Goal: Information Seeking & Learning: Learn about a topic

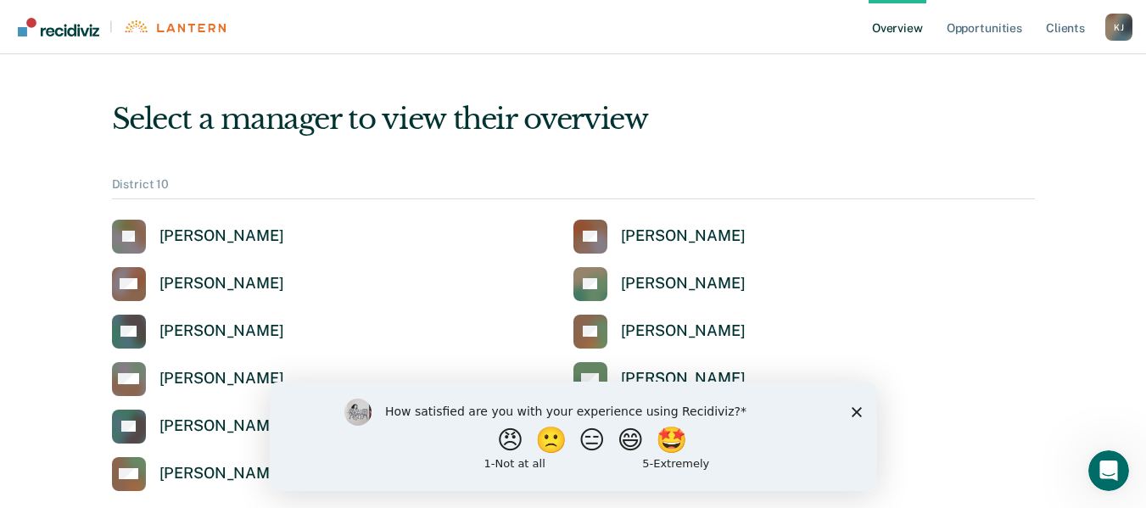
click at [857, 412] on polygon "Close survey" at bounding box center [856, 411] width 10 height 10
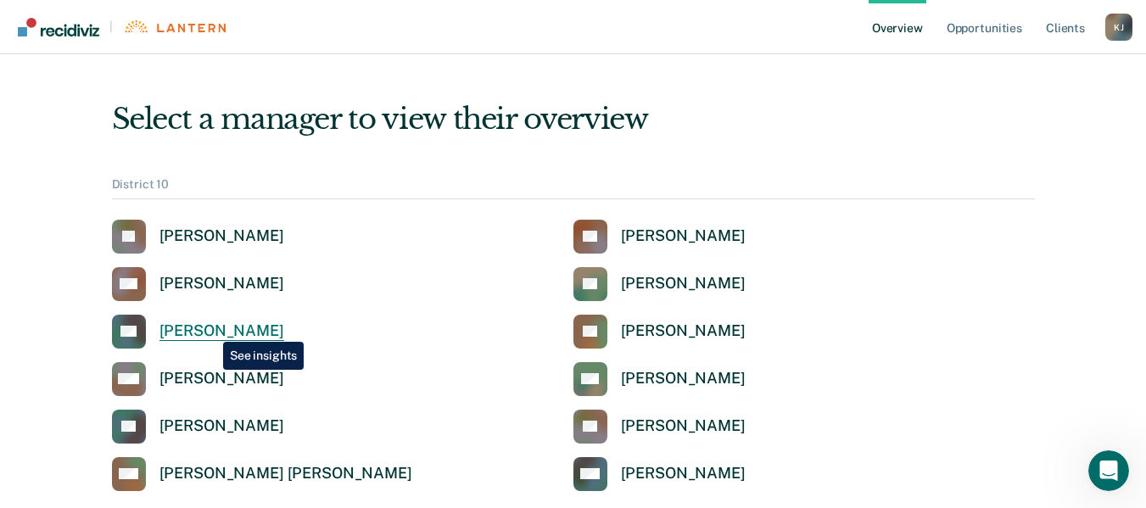
click at [210, 329] on div "[PERSON_NAME]" at bounding box center [221, 332] width 125 height 20
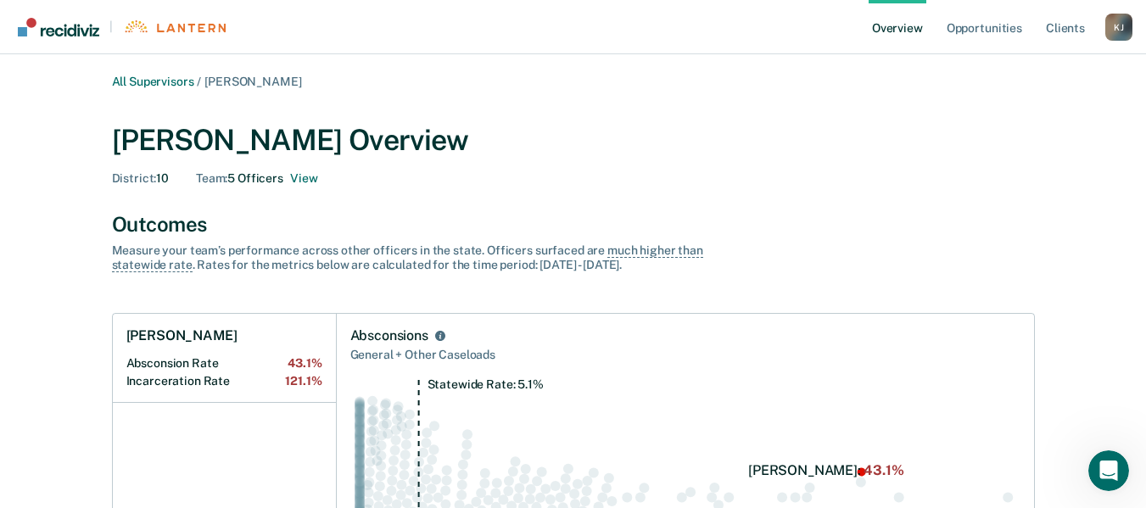
click at [903, 29] on link "Overview" at bounding box center [898, 27] width 58 height 54
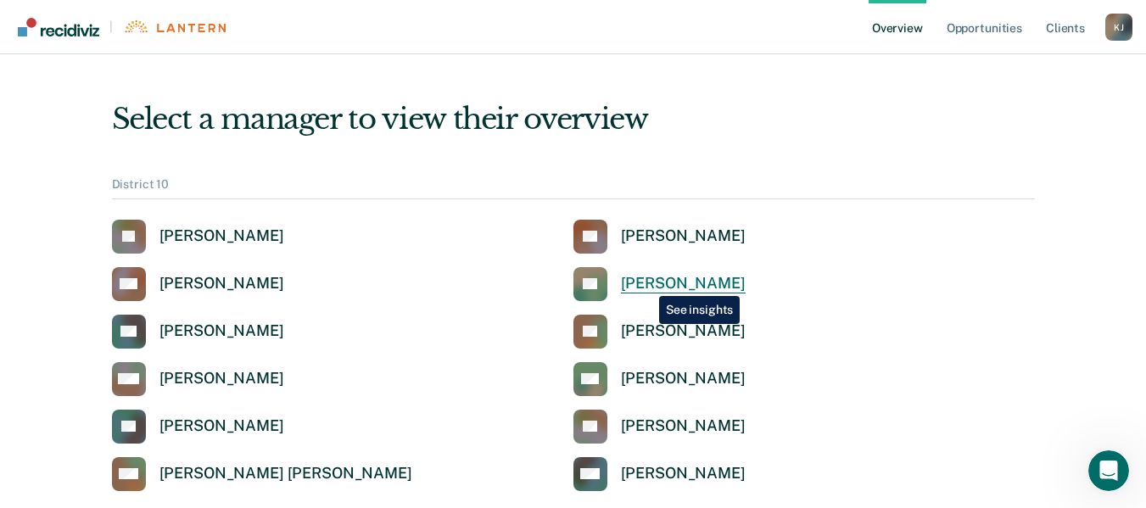
click at [646, 283] on div "[PERSON_NAME]" at bounding box center [683, 284] width 125 height 20
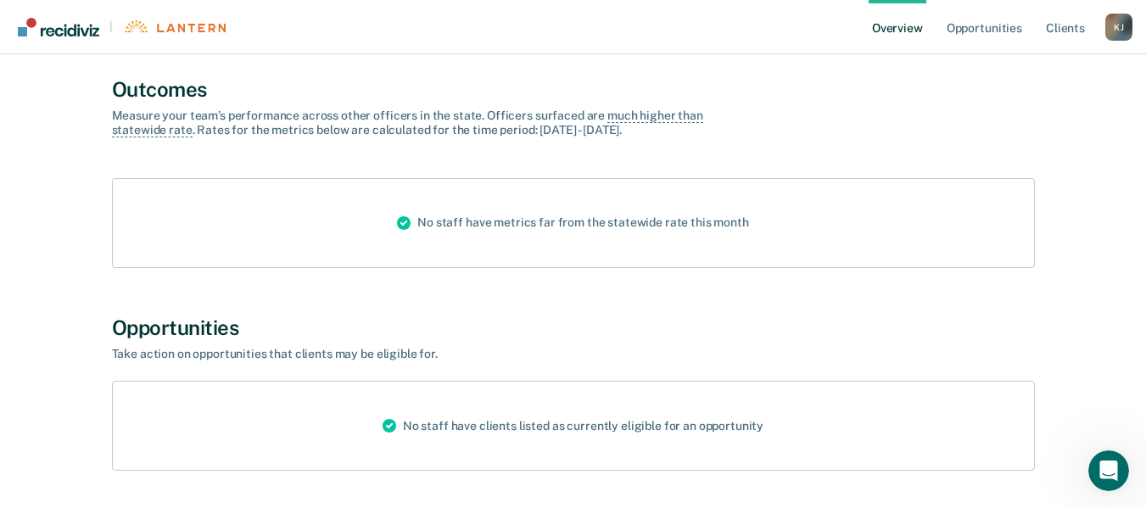
scroll to position [199, 0]
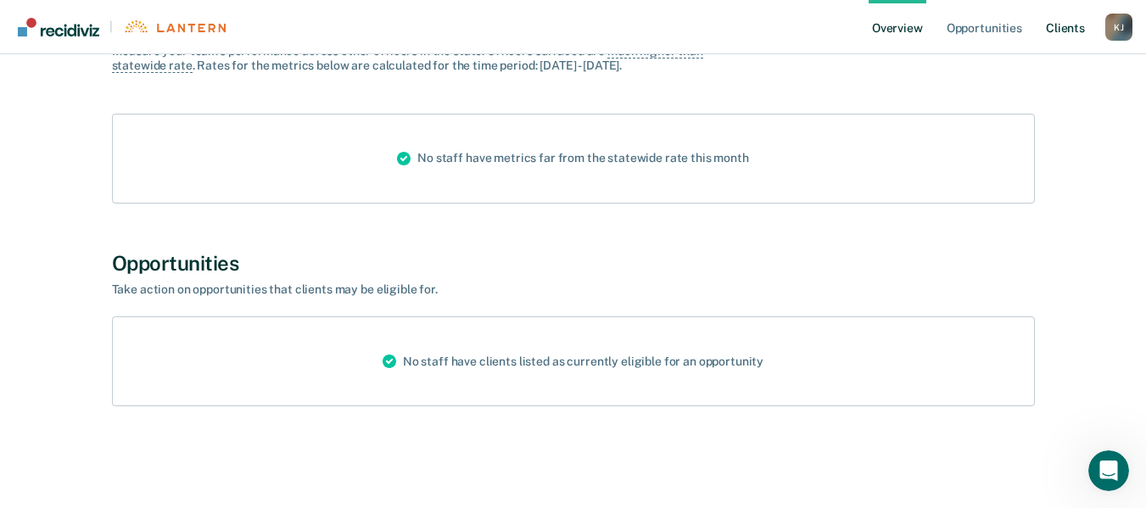
click at [1069, 25] on link "Client s" at bounding box center [1066, 27] width 46 height 54
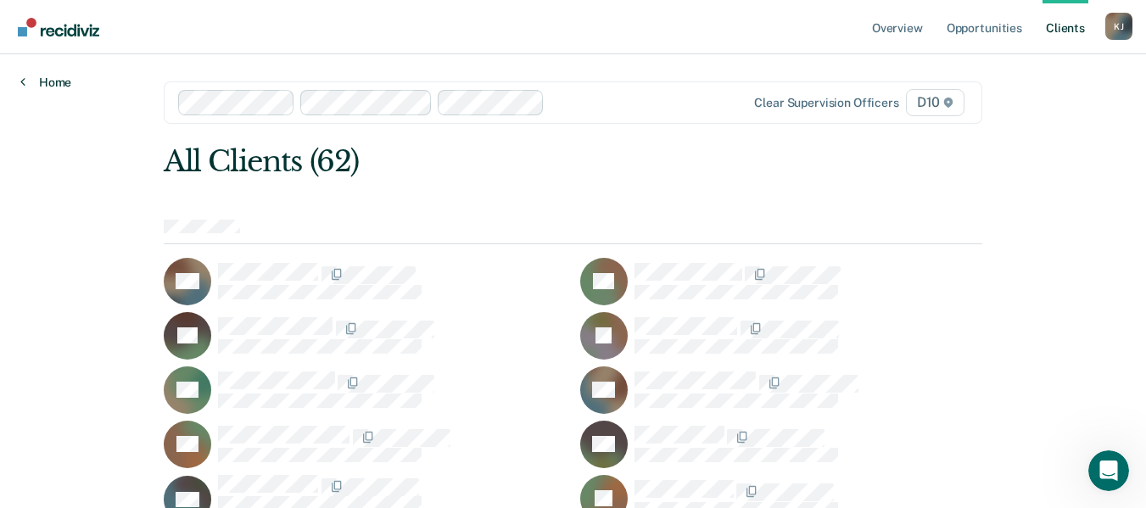
click at [60, 78] on link "Home" at bounding box center [45, 82] width 51 height 15
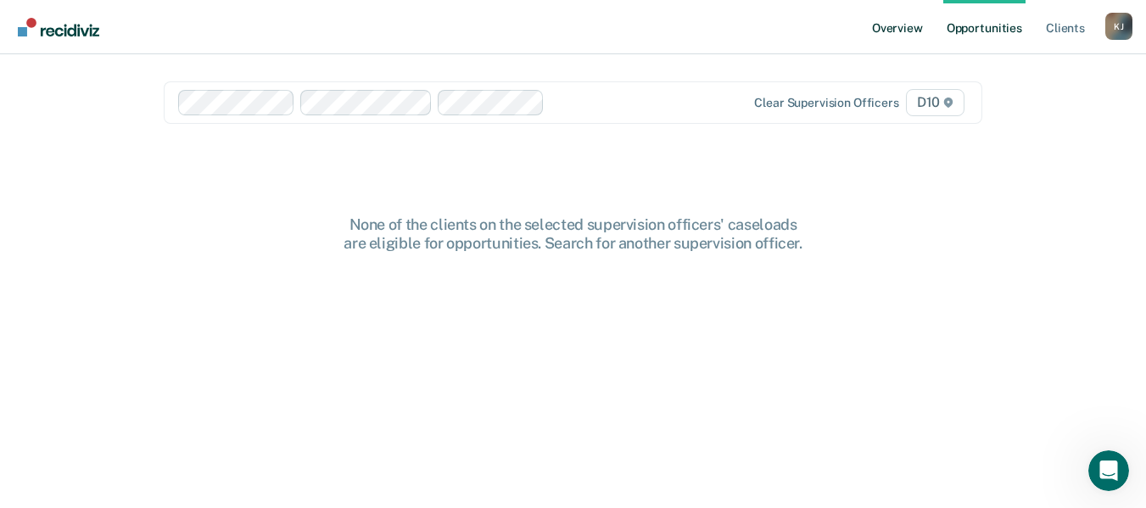
click at [917, 31] on link "Overview" at bounding box center [898, 27] width 58 height 54
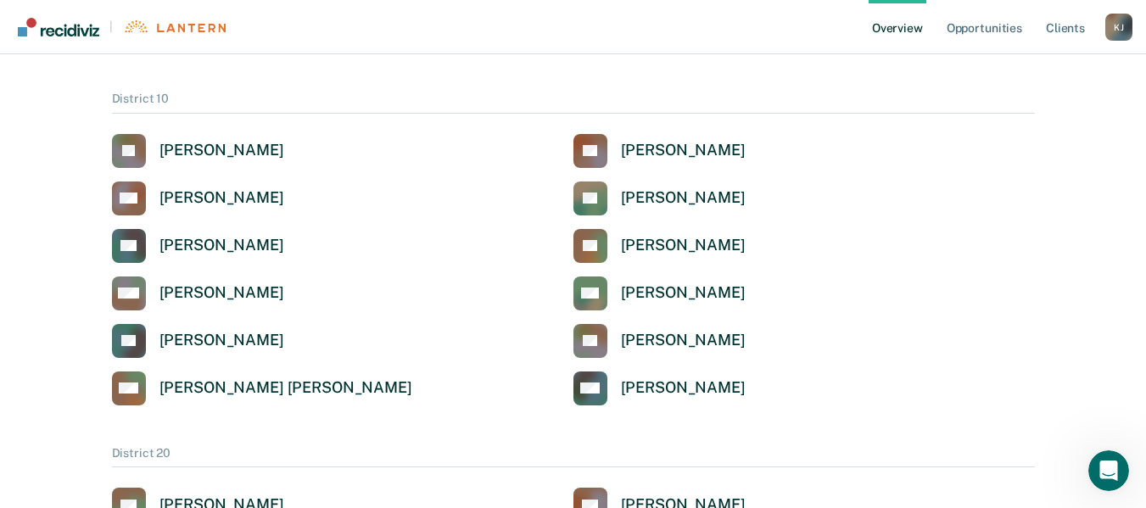
scroll to position [85, 0]
click at [853, 144] on div "TC [PERSON_NAME]" at bounding box center [803, 152] width 461 height 34
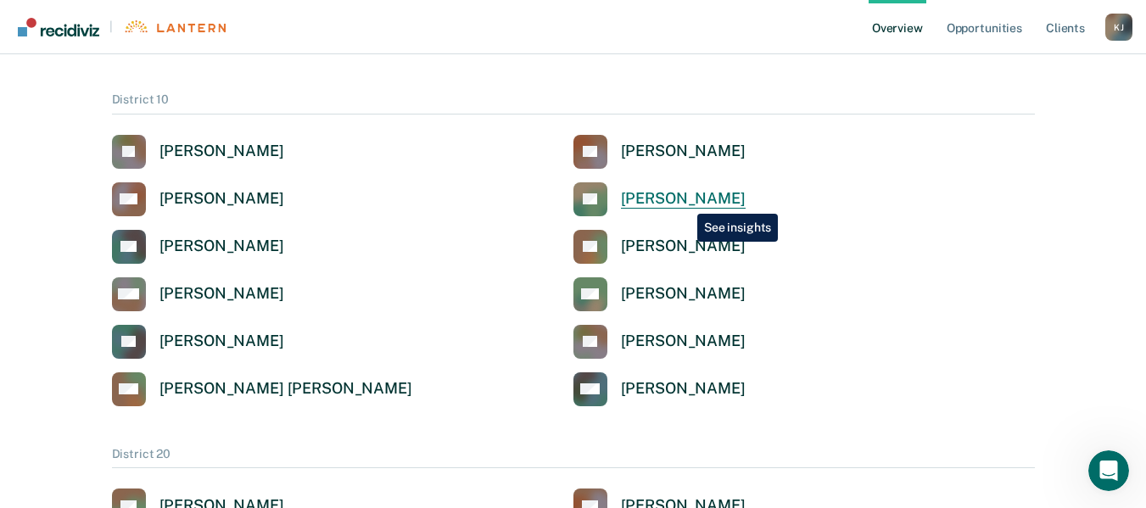
click at [685, 201] on div "[PERSON_NAME]" at bounding box center [683, 199] width 125 height 20
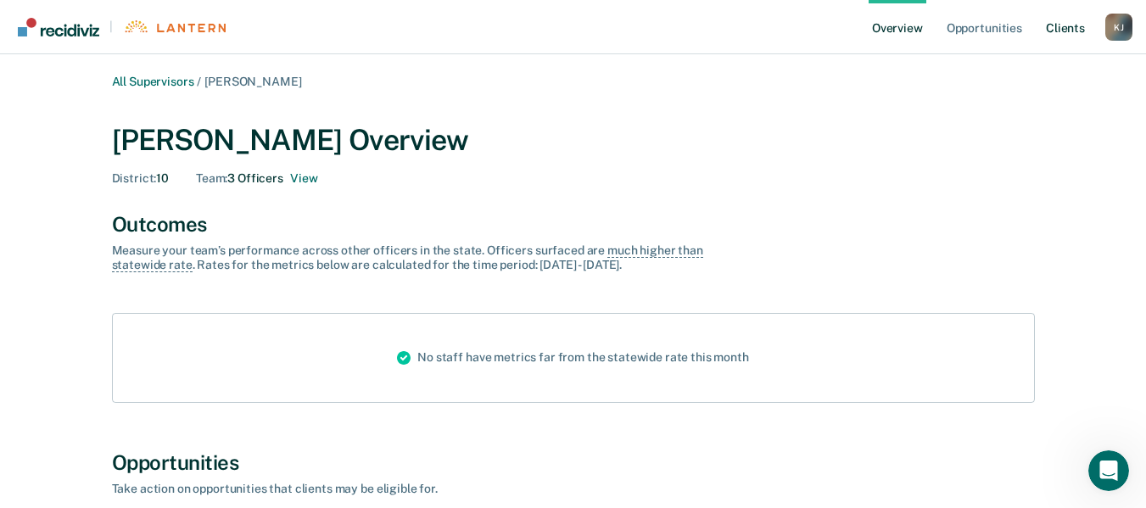
click at [1076, 25] on link "Client s" at bounding box center [1066, 27] width 46 height 54
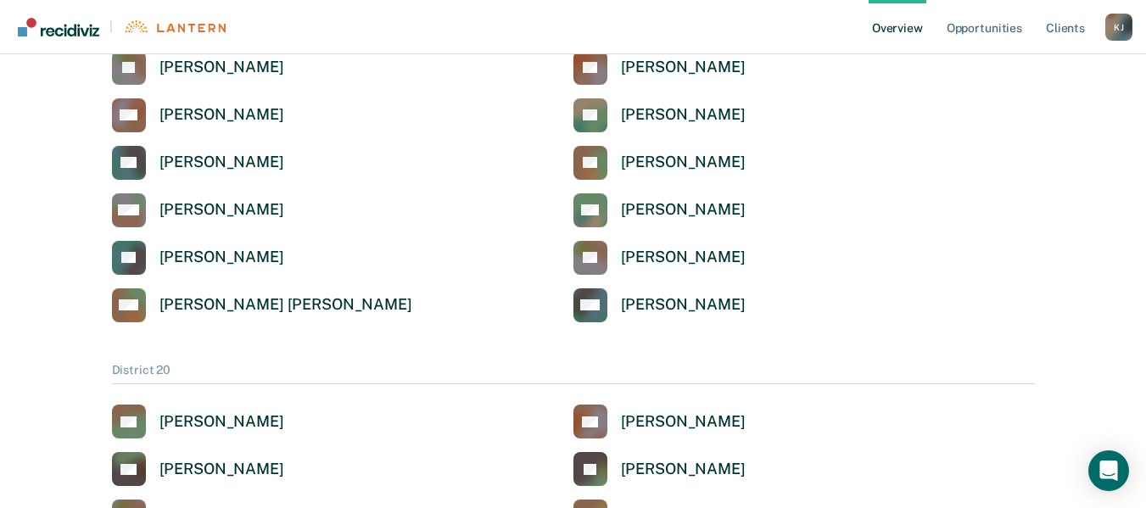
scroll to position [170, 0]
click at [214, 67] on div "[PERSON_NAME]" at bounding box center [221, 67] width 125 height 20
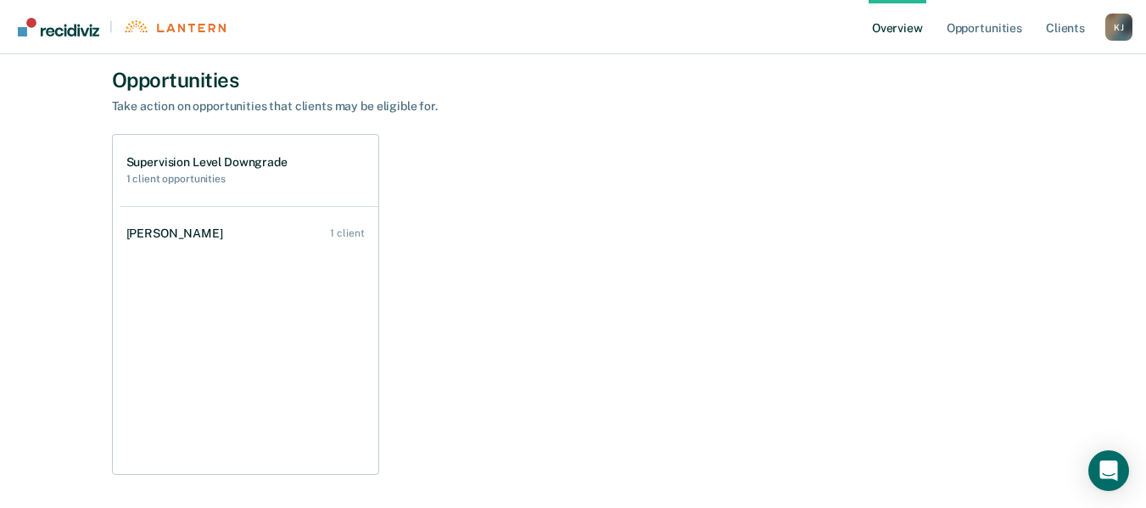
scroll to position [933, 0]
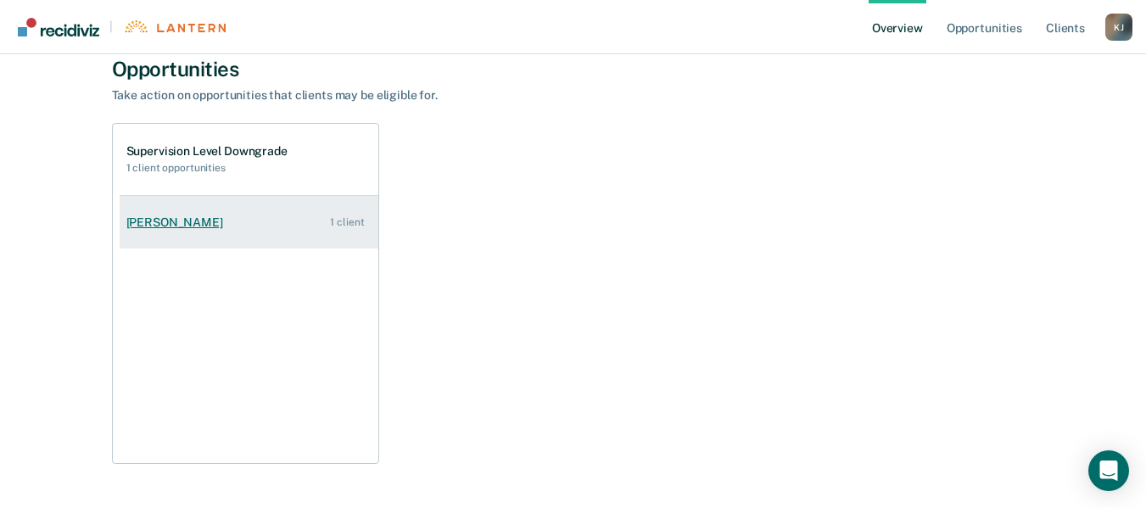
click at [316, 216] on link "Aaron Blevins 1 client" at bounding box center [249, 222] width 259 height 48
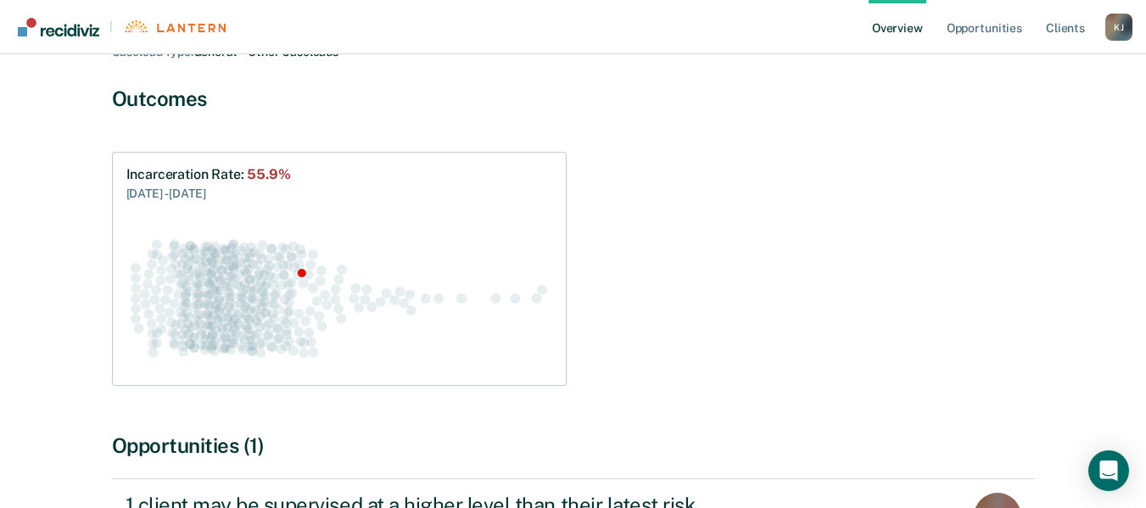
scroll to position [343, 0]
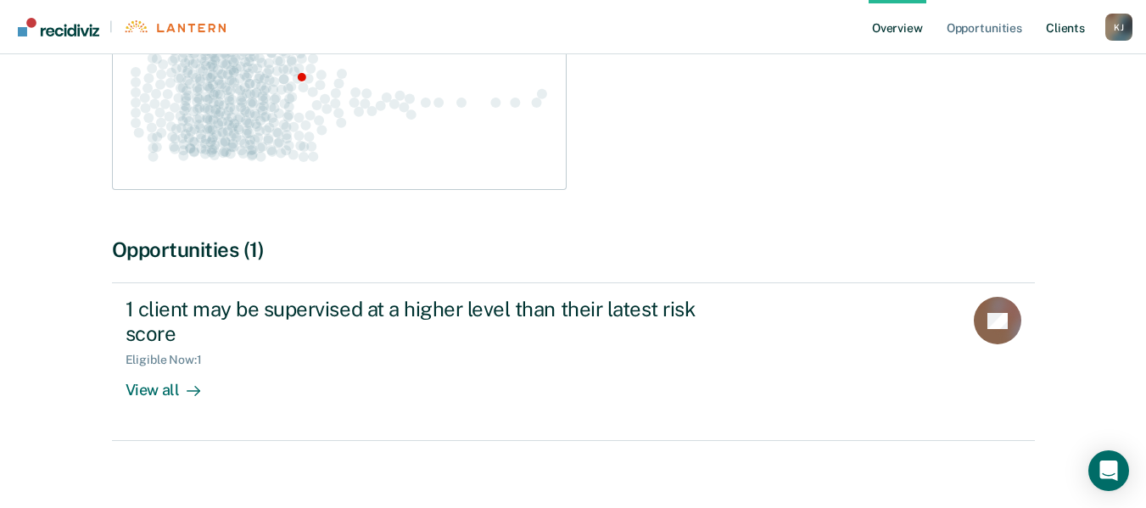
click at [1066, 27] on link "Client s" at bounding box center [1066, 27] width 46 height 54
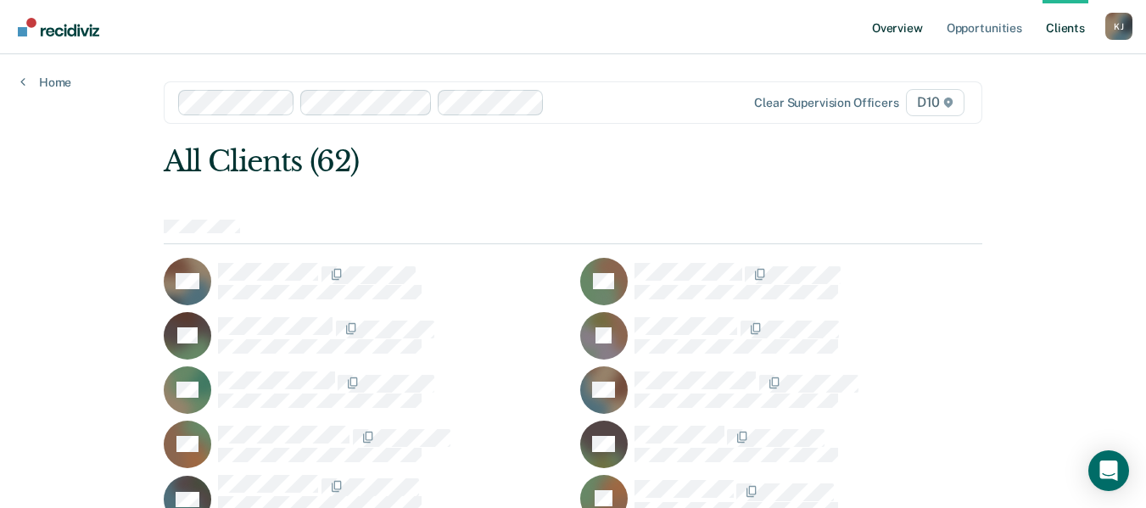
click at [905, 28] on link "Overview" at bounding box center [898, 27] width 58 height 54
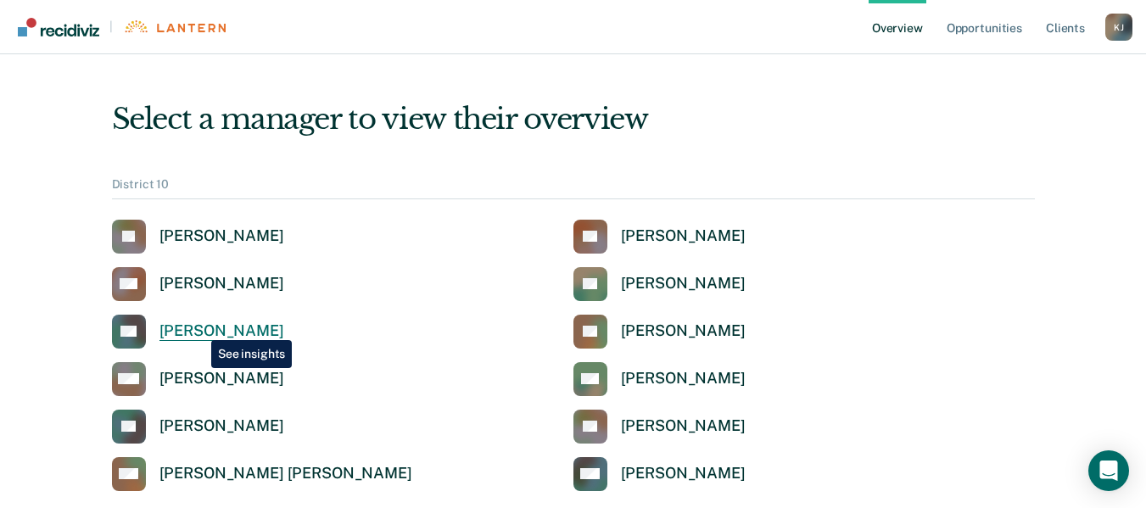
click at [198, 327] on div "[PERSON_NAME]" at bounding box center [221, 332] width 125 height 20
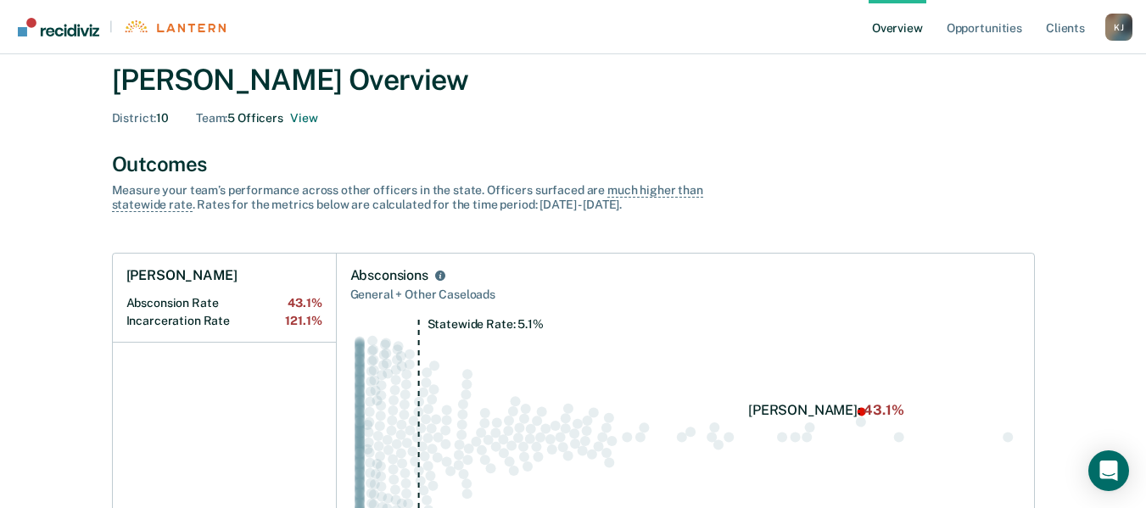
scroll to position [58, 0]
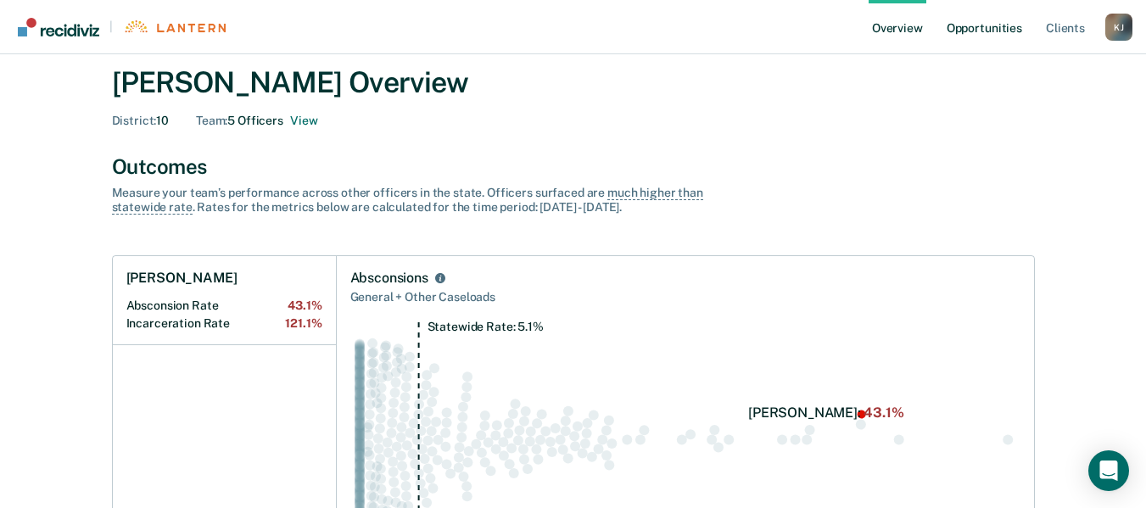
click at [971, 25] on link "Opportunities" at bounding box center [984, 27] width 82 height 54
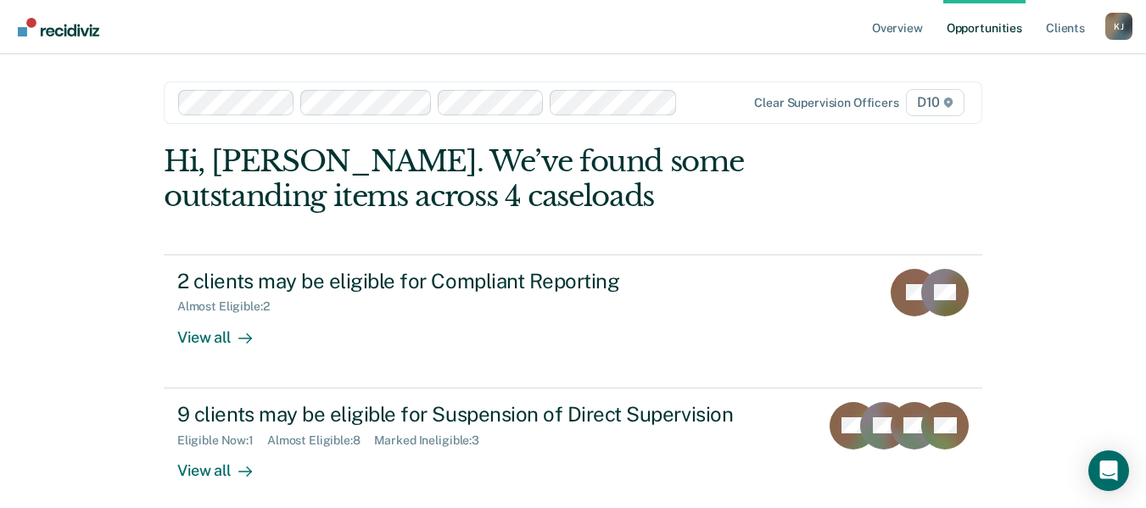
scroll to position [14, 0]
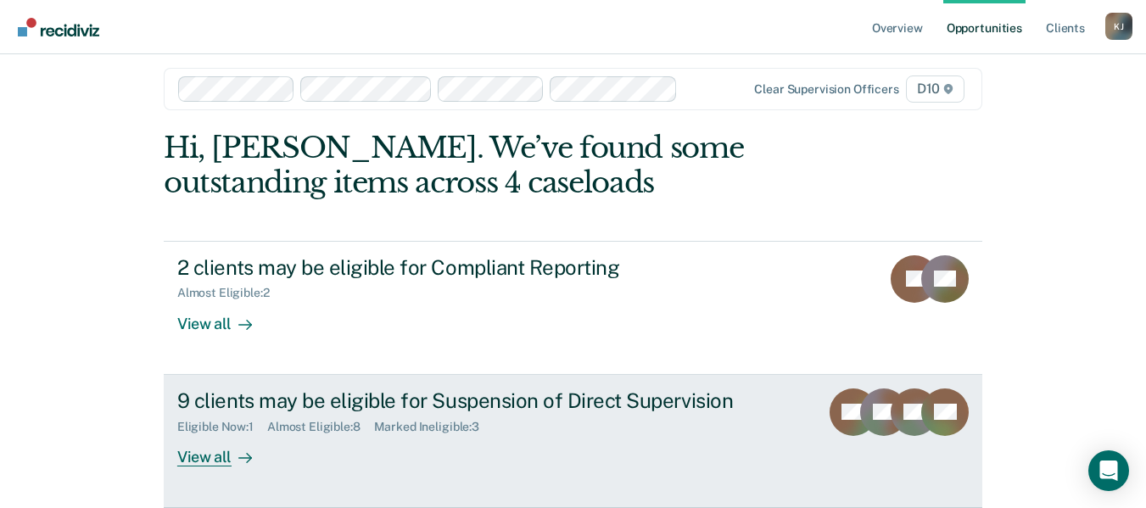
click at [187, 456] on div "View all" at bounding box center [224, 449] width 95 height 33
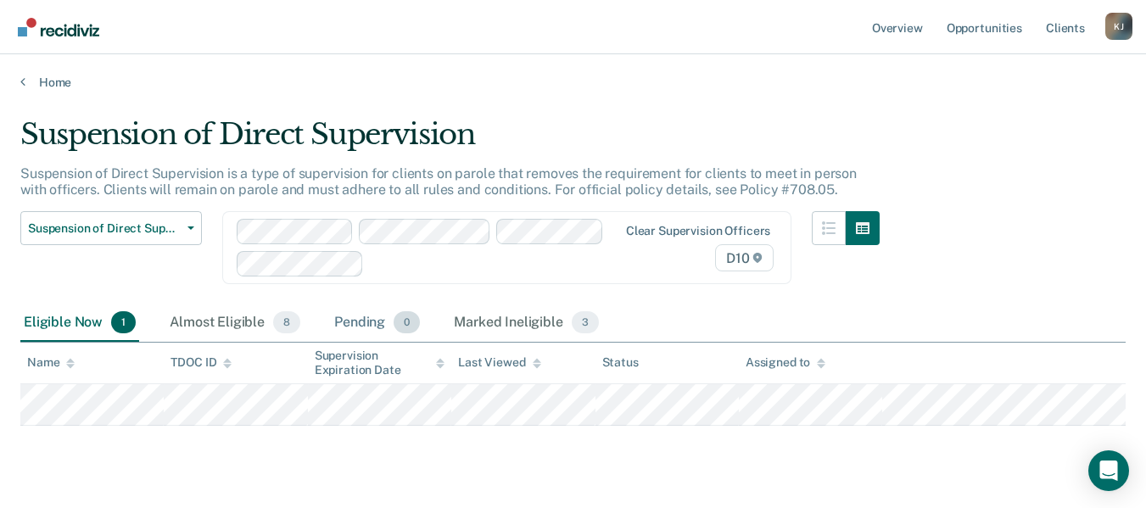
click at [354, 318] on div "Pending 0" at bounding box center [377, 323] width 92 height 37
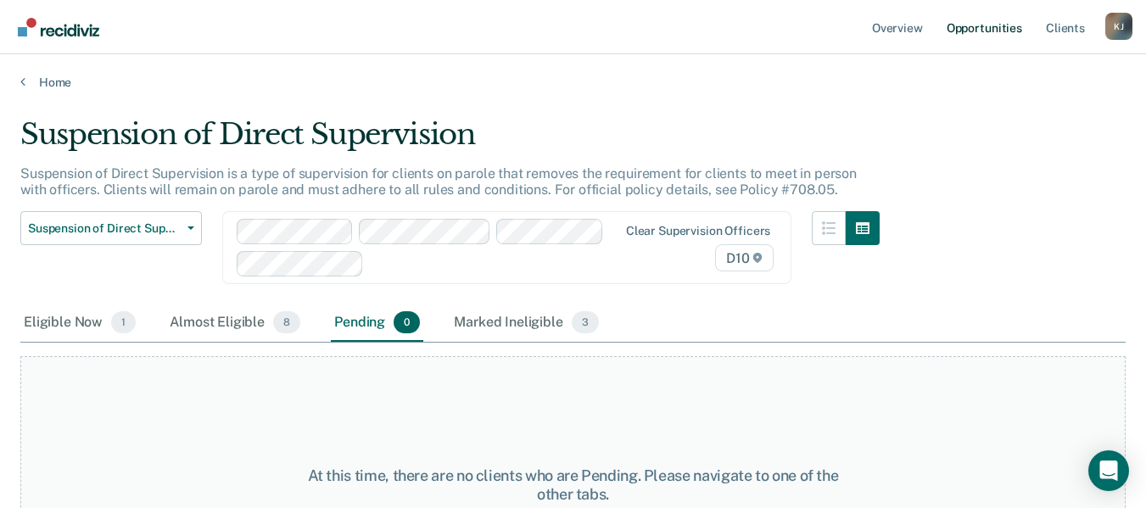
click at [990, 23] on link "Opportunities" at bounding box center [984, 27] width 82 height 54
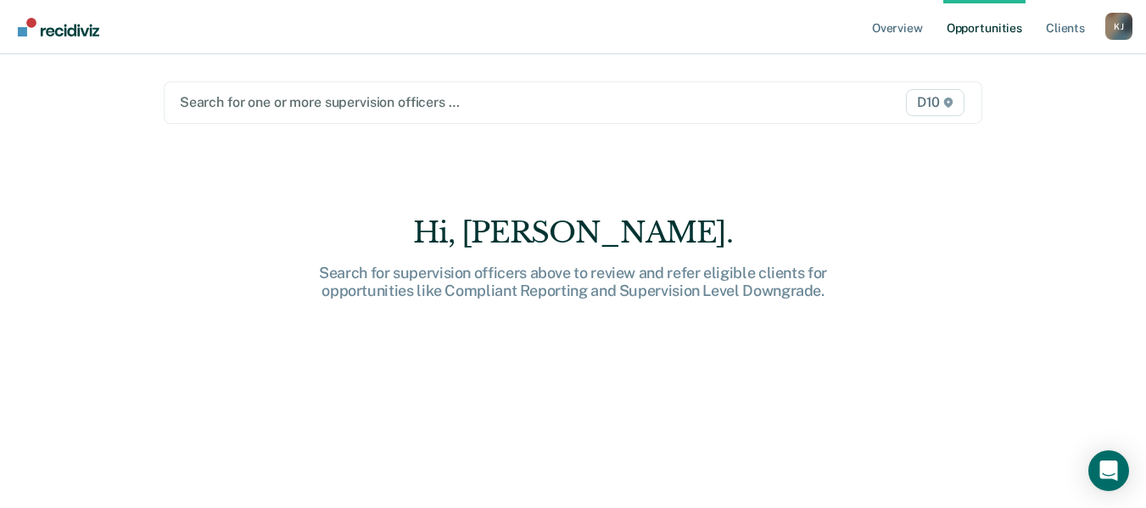
click at [709, 103] on div at bounding box center [455, 102] width 550 height 20
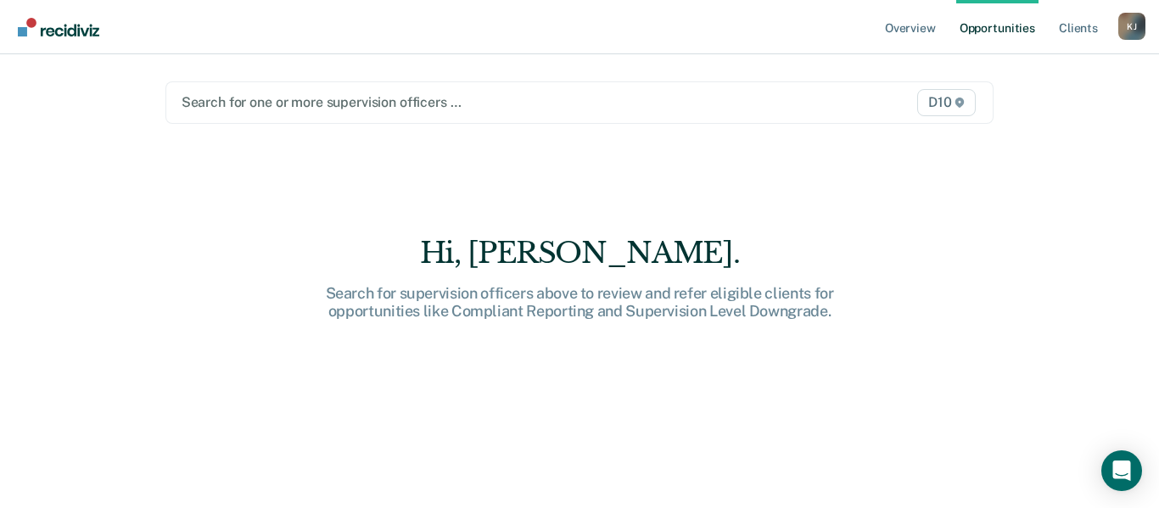
click at [417, 109] on div at bounding box center [460, 102] width 556 height 20
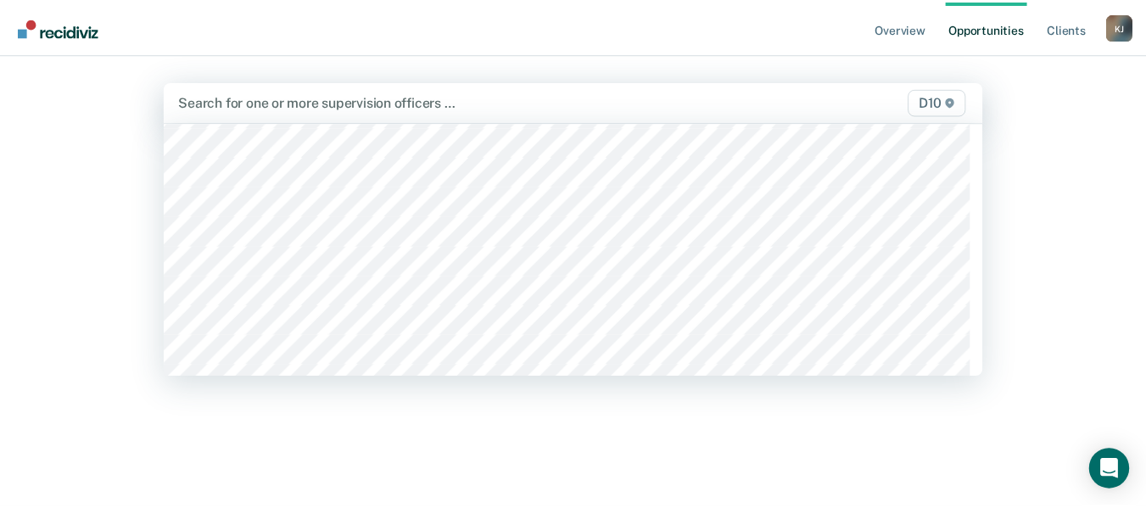
scroll to position [424, 0]
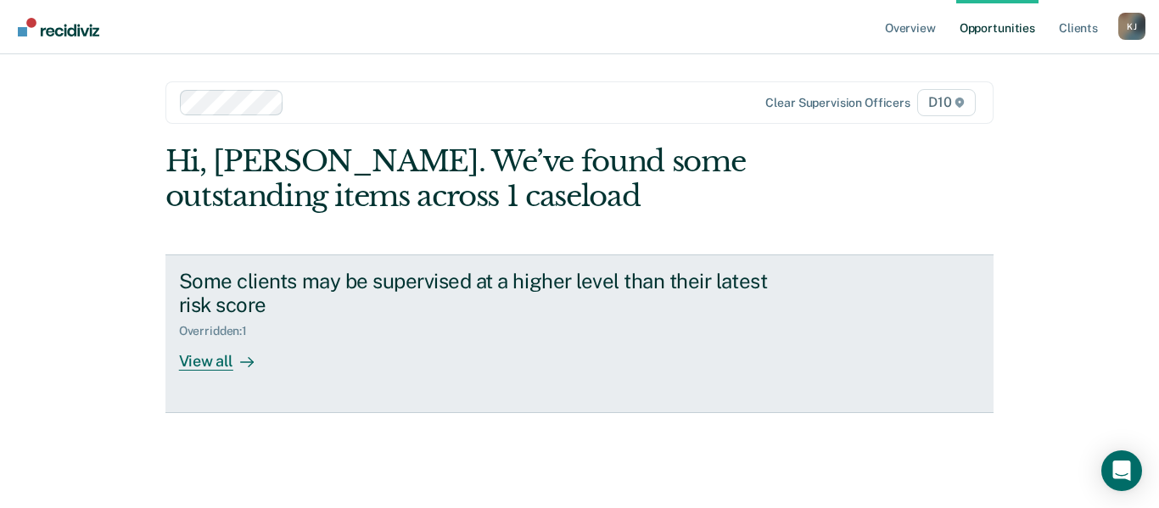
click at [244, 358] on icon at bounding box center [247, 362] width 14 height 14
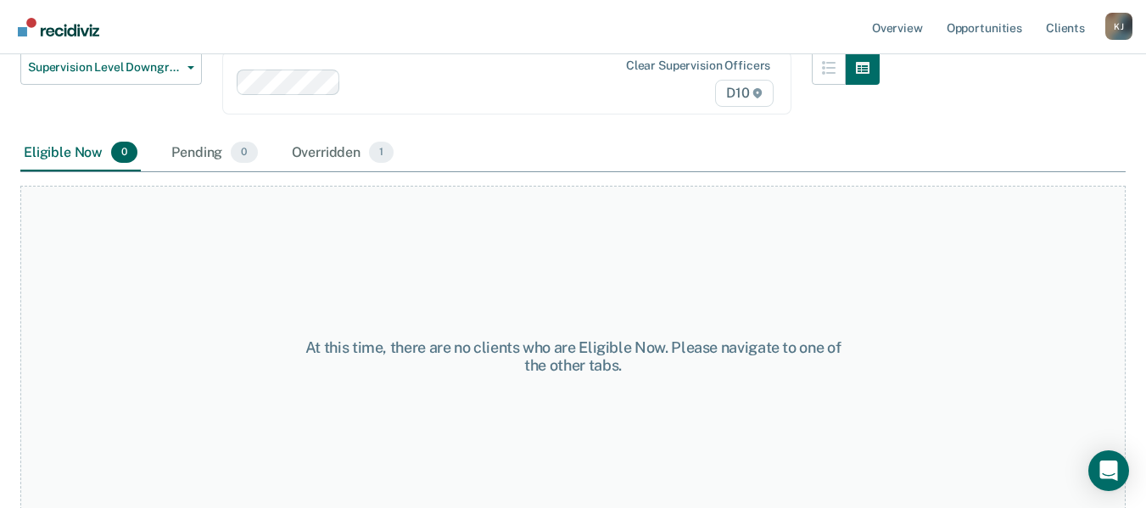
scroll to position [254, 0]
click at [219, 154] on div "Pending 0" at bounding box center [214, 151] width 92 height 37
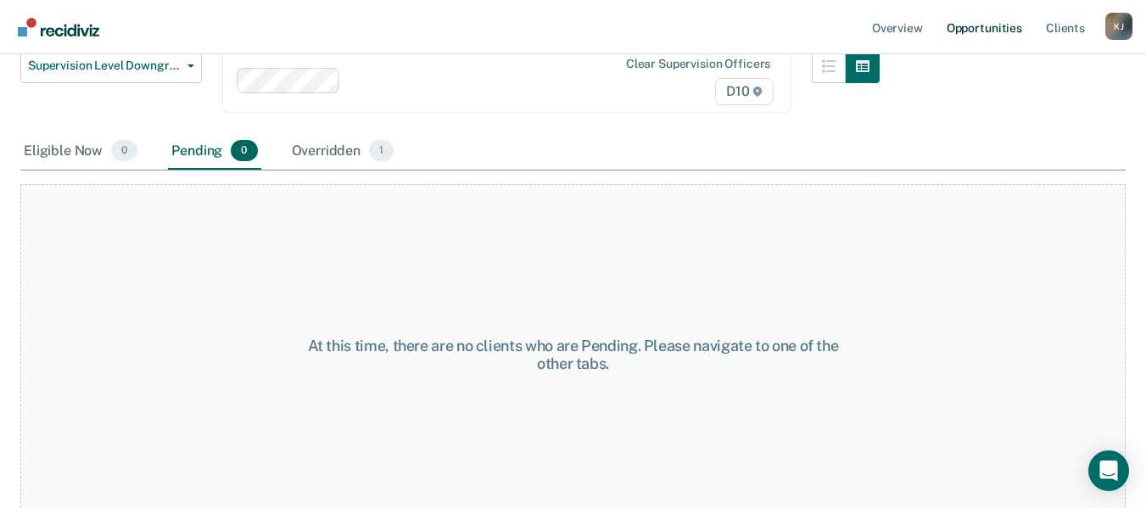
click at [981, 25] on link "Opportunities" at bounding box center [984, 27] width 82 height 54
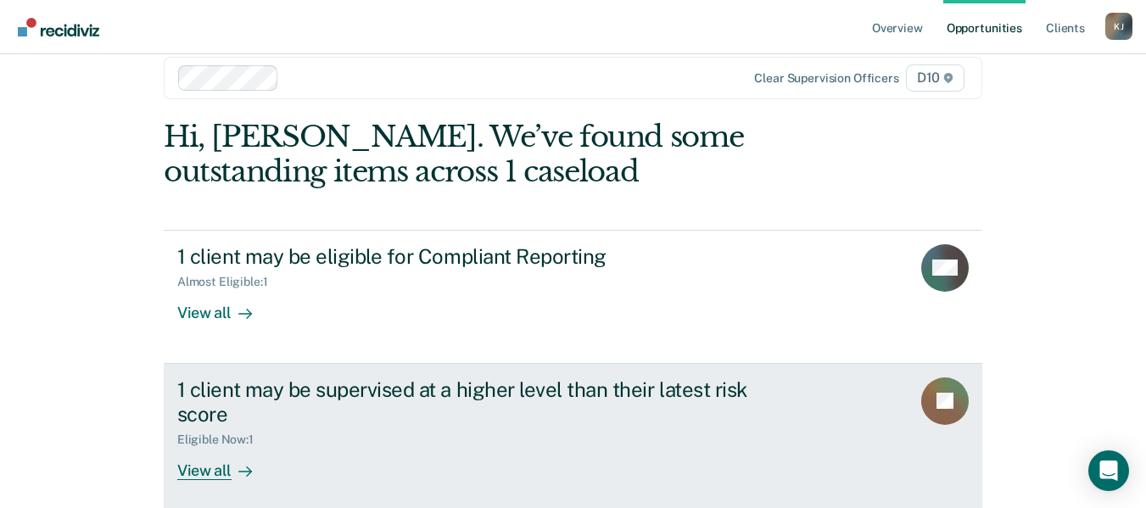
scroll to position [38, 0]
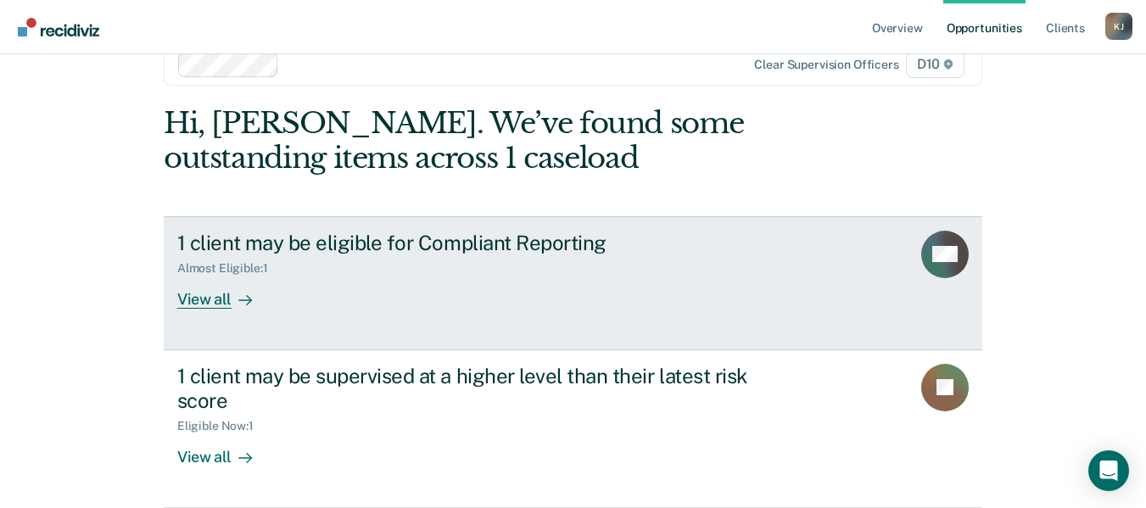
click at [449, 282] on div "1 client may be eligible for Compliant Reporting Almost Eligible : 1 View all" at bounding box center [495, 270] width 636 height 78
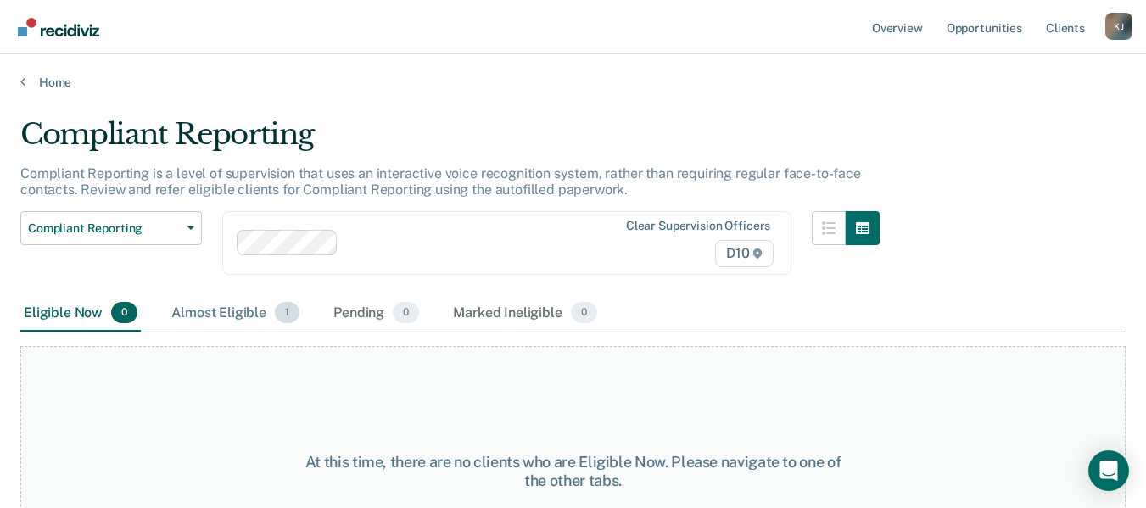
click at [247, 313] on div "Almost Eligible 1" at bounding box center [235, 313] width 135 height 37
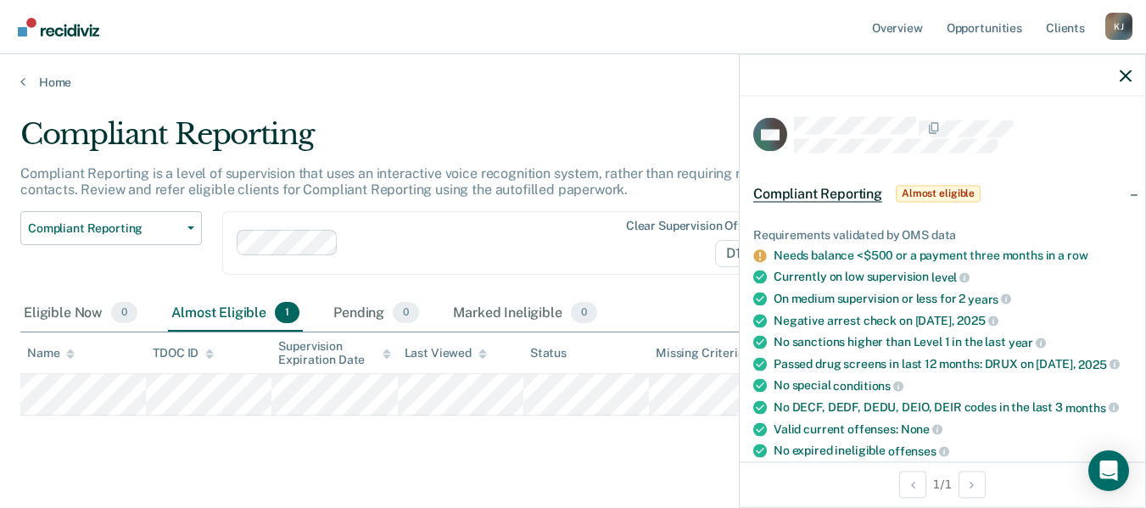
click at [463, 465] on div "Compliant Reporting Compliant Reporting is a level of supervision that uses an …" at bounding box center [572, 291] width 1105 height 348
click at [1128, 81] on icon "button" at bounding box center [1126, 76] width 12 height 12
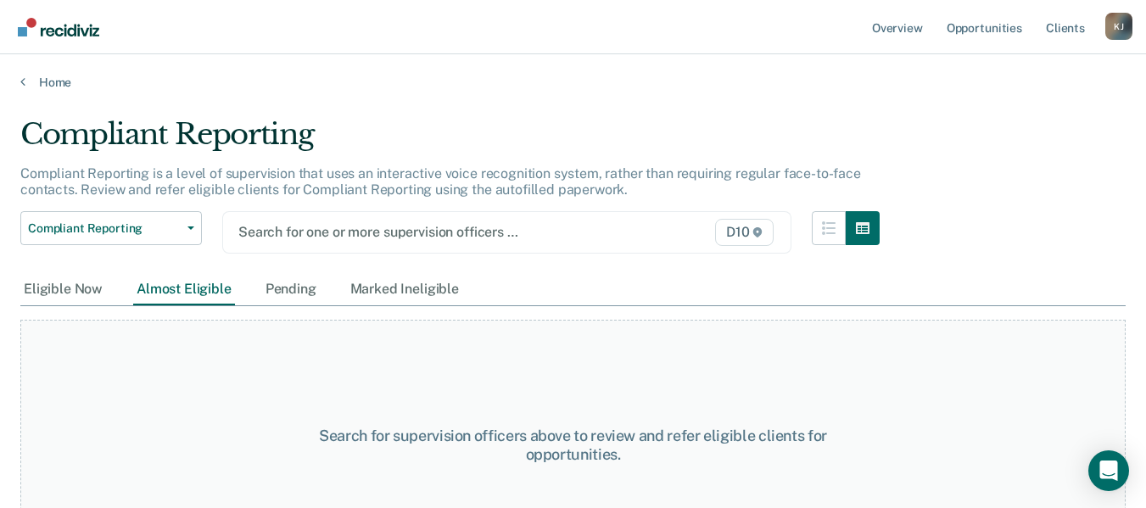
click at [335, 232] on div at bounding box center [425, 232] width 375 height 20
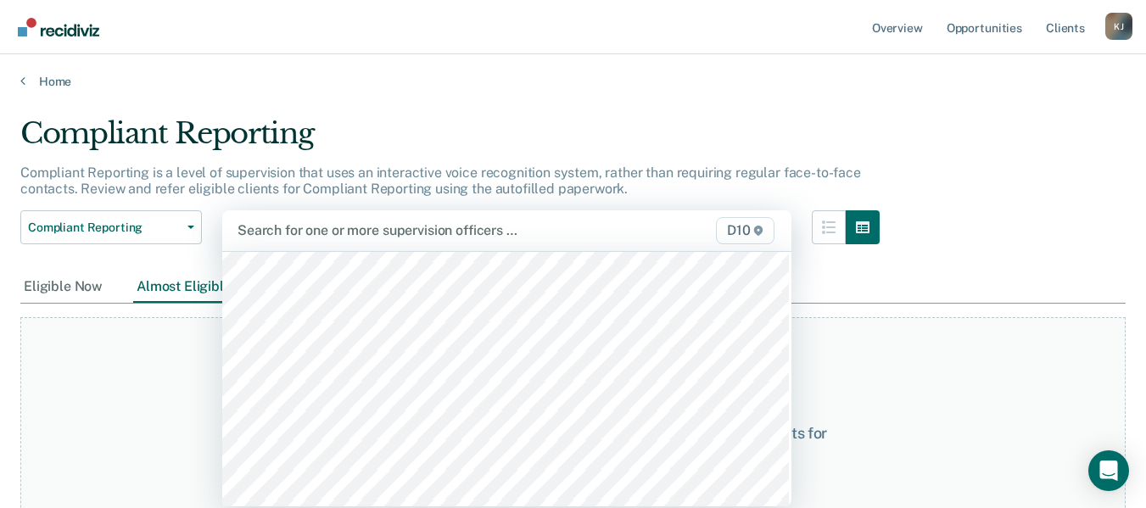
scroll to position [339, 0]
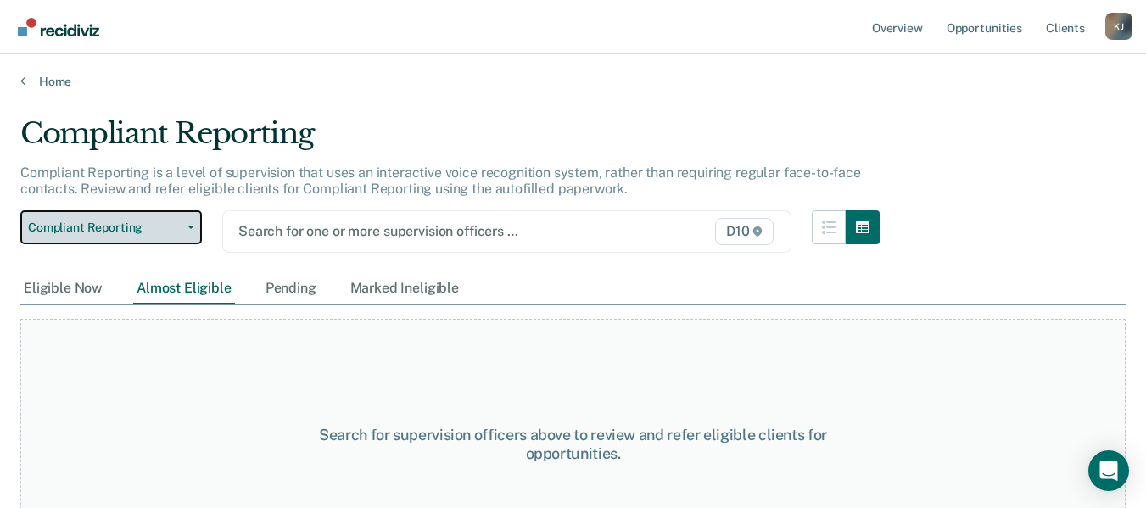
click at [187, 234] on button "Compliant Reporting" at bounding box center [111, 227] width 182 height 34
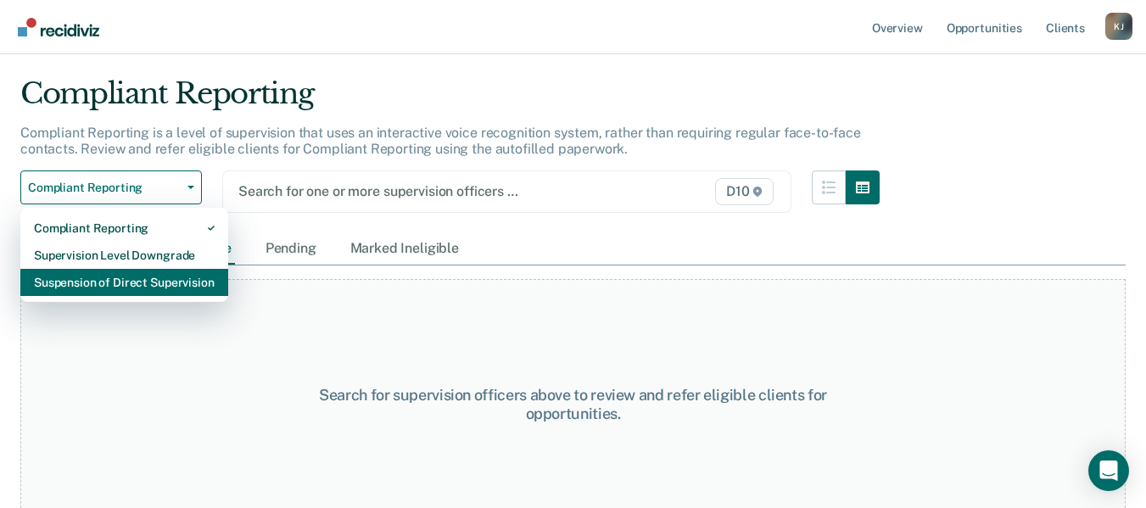
scroll to position [62, 0]
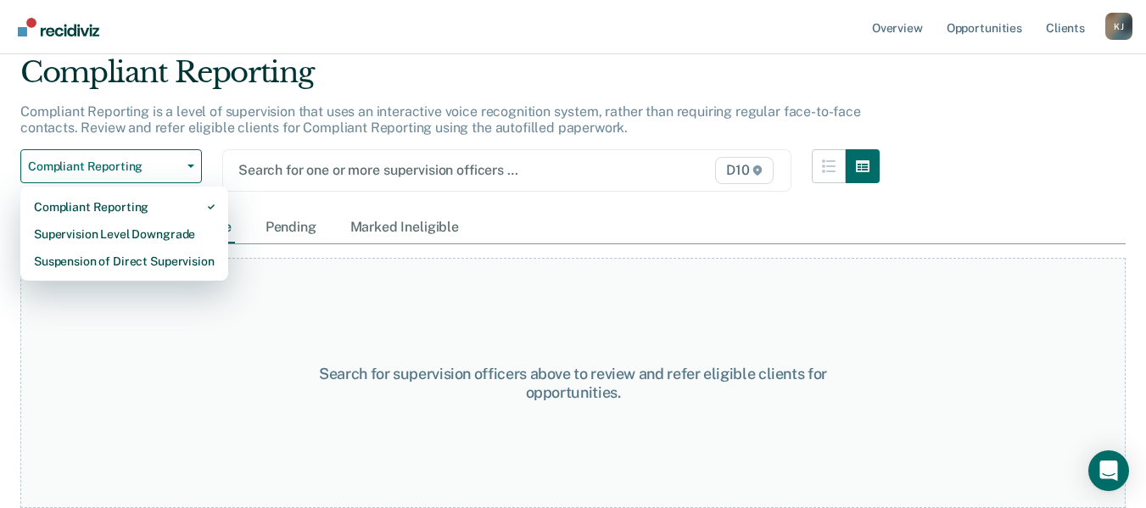
click at [409, 163] on div at bounding box center [425, 170] width 375 height 20
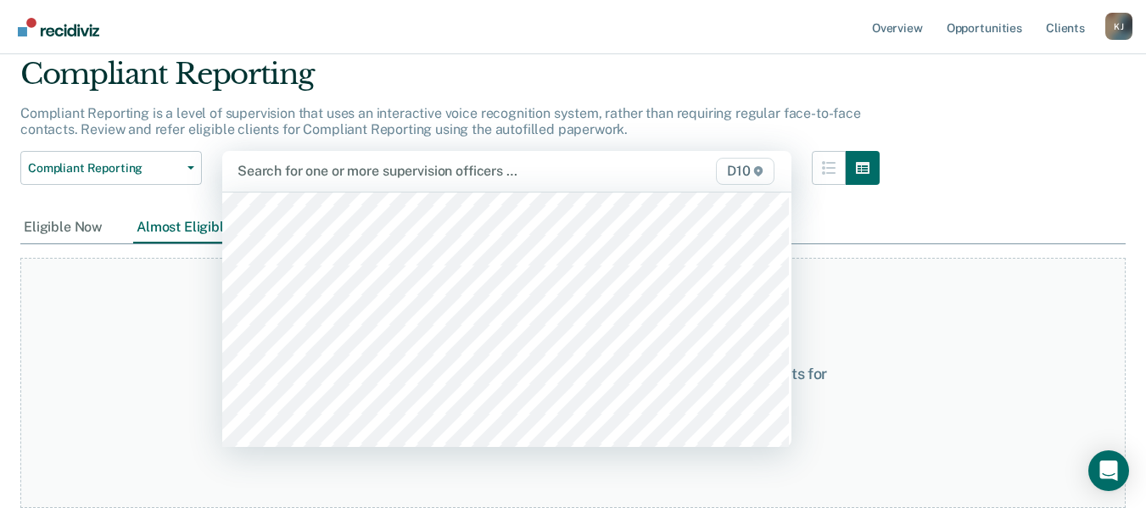
scroll to position [254, 0]
